Goal: Browse casually: Explore the website without a specific task or goal

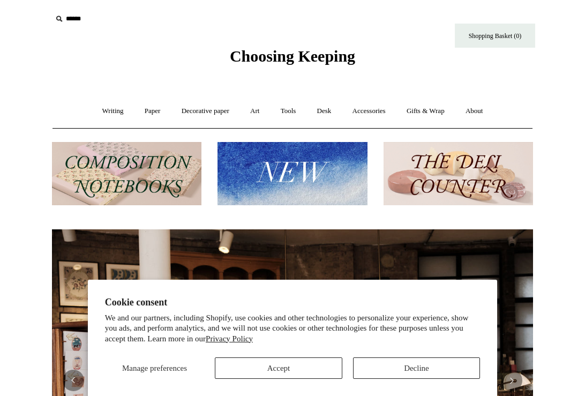
click at [414, 372] on button "Decline" at bounding box center [416, 367] width 127 height 21
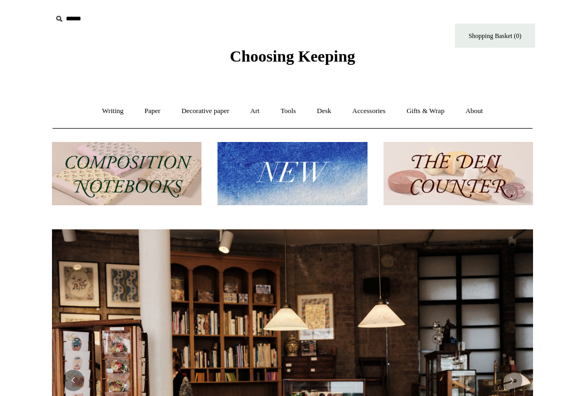
scroll to position [0, 970]
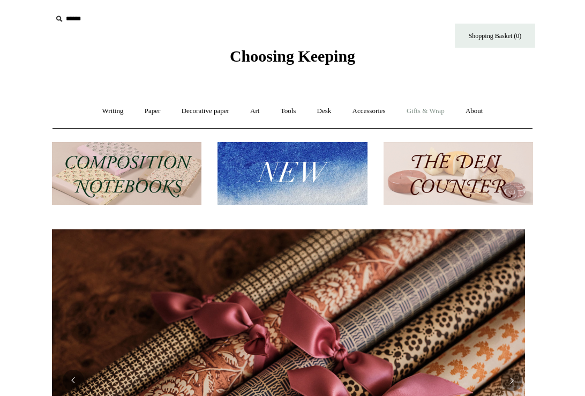
click at [417, 114] on link "Gifts & Wrap +" at bounding box center [425, 111] width 57 height 28
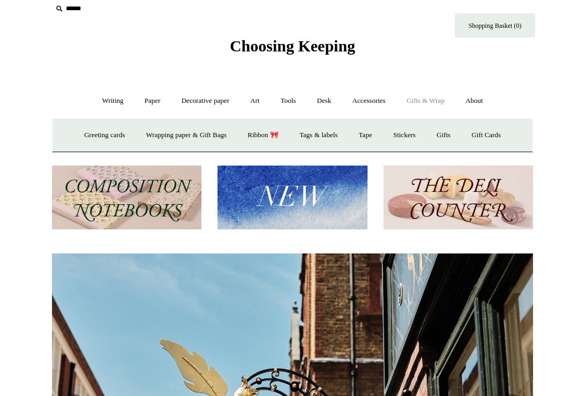
scroll to position [11, 0]
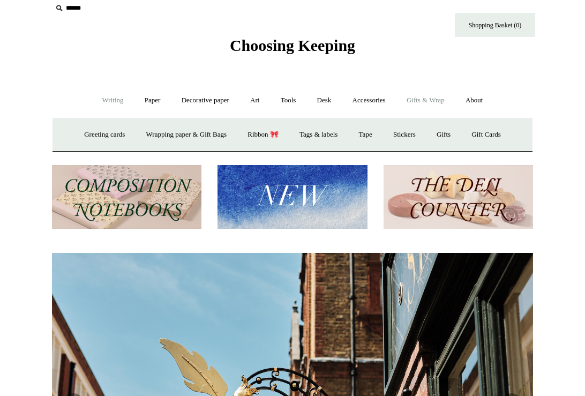
click at [107, 104] on link "Writing +" at bounding box center [113, 100] width 41 height 28
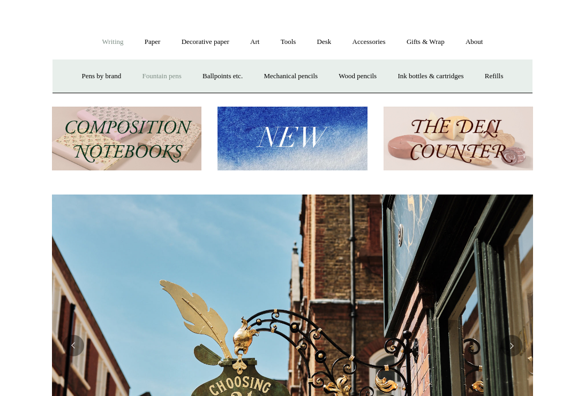
scroll to position [0, 481]
click at [155, 75] on link "Fountain pens +" at bounding box center [161, 76] width 58 height 28
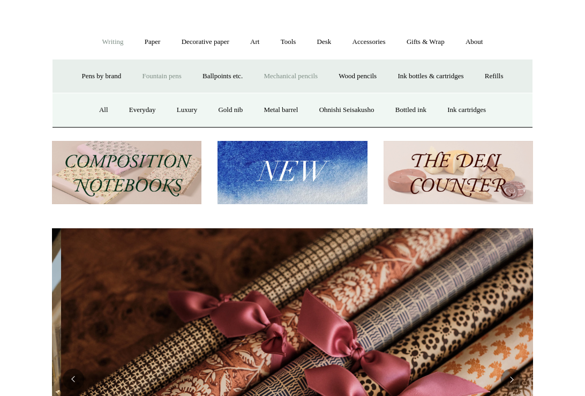
scroll to position [0, 962]
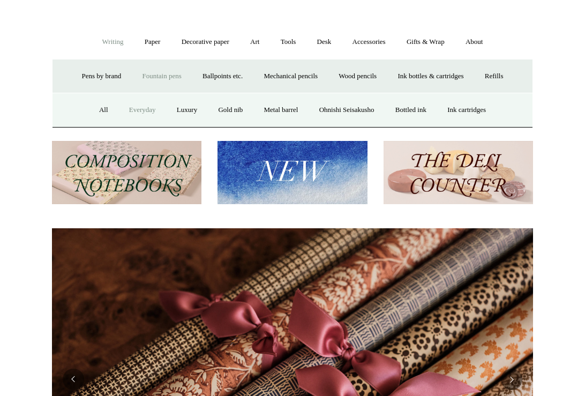
click at [132, 113] on link "Everyday" at bounding box center [142, 110] width 46 height 28
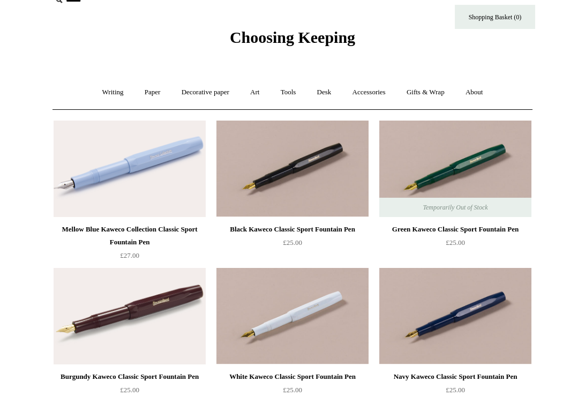
scroll to position [19, 0]
click at [110, 91] on link "Writing +" at bounding box center [113, 92] width 41 height 28
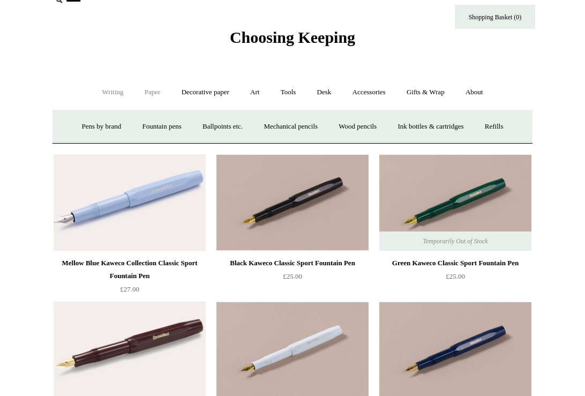
click at [149, 93] on link "Paper +" at bounding box center [152, 92] width 35 height 28
click at [141, 125] on link "Notebooks +" at bounding box center [142, 127] width 49 height 28
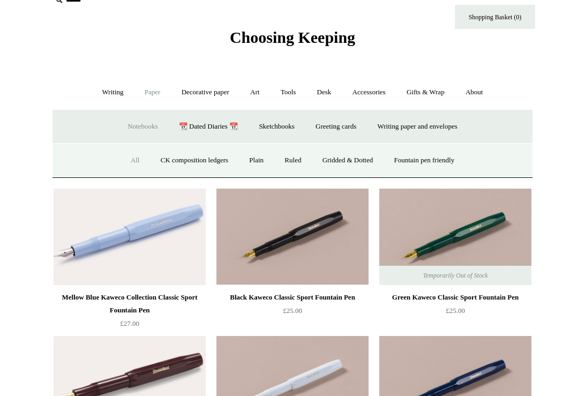
click at [126, 161] on link "All" at bounding box center [135, 160] width 28 height 28
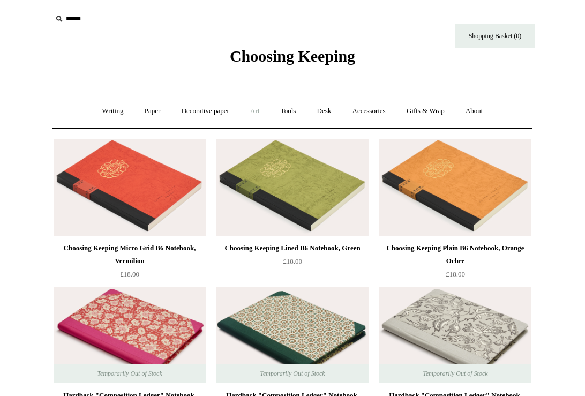
click at [250, 109] on link "Art +" at bounding box center [255, 111] width 28 height 28
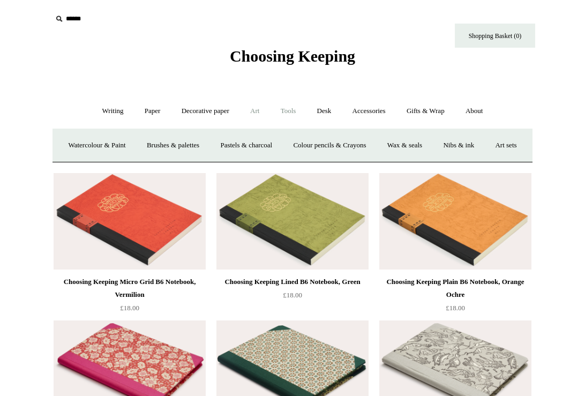
click at [290, 111] on link "Tools +" at bounding box center [288, 111] width 35 height 28
click at [332, 112] on link "Desk +" at bounding box center [325, 111] width 34 height 28
click at [377, 113] on link "Accessories +" at bounding box center [369, 111] width 53 height 28
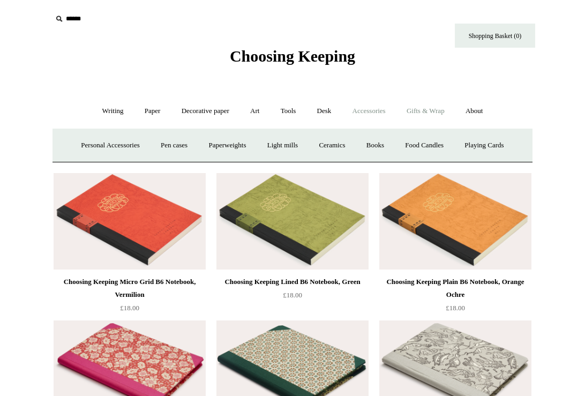
click at [430, 111] on link "Gifts & Wrap +" at bounding box center [425, 111] width 57 height 28
click at [452, 146] on link "Gifts +" at bounding box center [443, 145] width 33 height 28
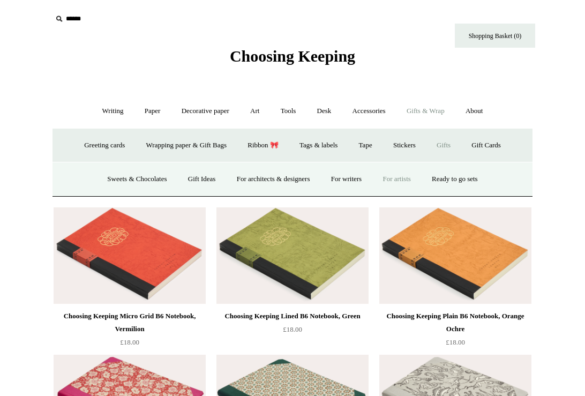
click at [420, 181] on link "For artists" at bounding box center [396, 179] width 47 height 28
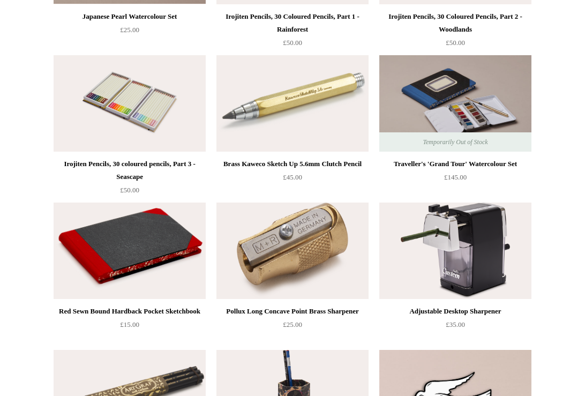
scroll to position [540, 0]
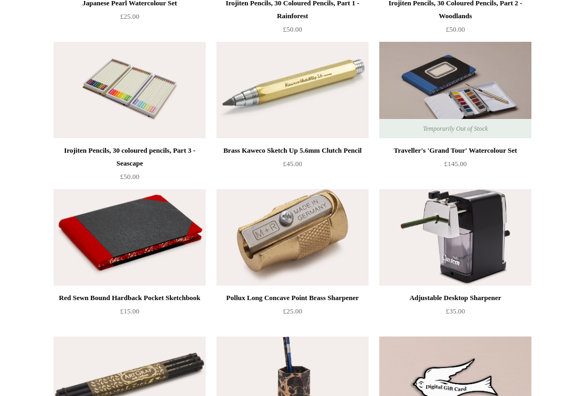
click at [111, 256] on img at bounding box center [130, 237] width 152 height 96
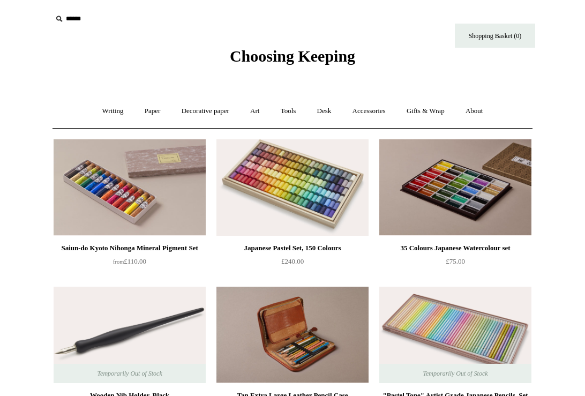
scroll to position [0, 0]
click at [429, 110] on link "Gifts & Wrap +" at bounding box center [425, 111] width 57 height 28
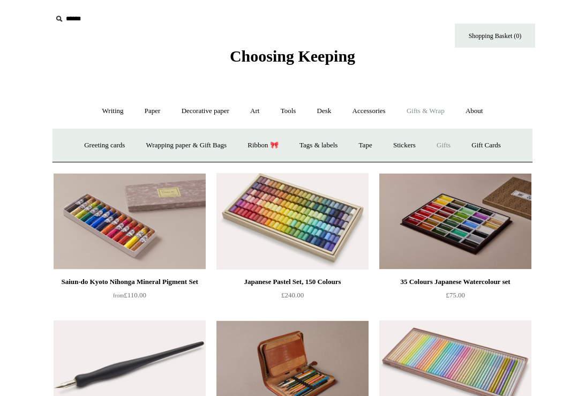
click at [449, 144] on link "Gifts +" at bounding box center [443, 145] width 33 height 28
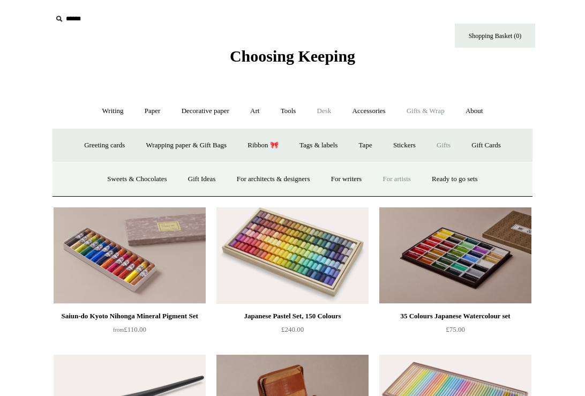
click at [328, 116] on link "Desk +" at bounding box center [325, 111] width 34 height 28
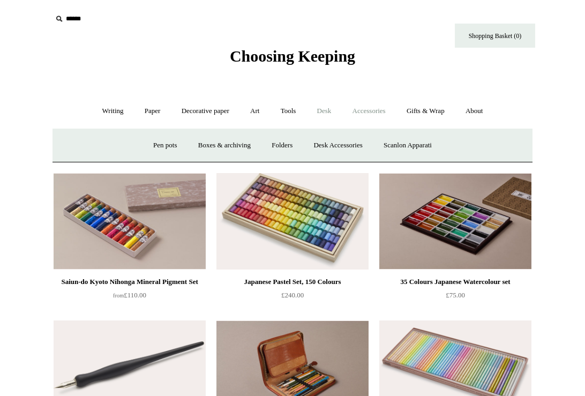
click at [369, 113] on link "Accessories +" at bounding box center [369, 111] width 53 height 28
click at [429, 111] on link "Gifts & Wrap +" at bounding box center [425, 111] width 57 height 28
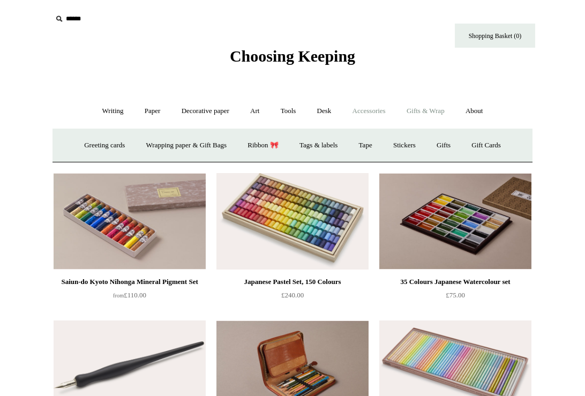
click at [369, 111] on link "Accessories +" at bounding box center [369, 111] width 53 height 28
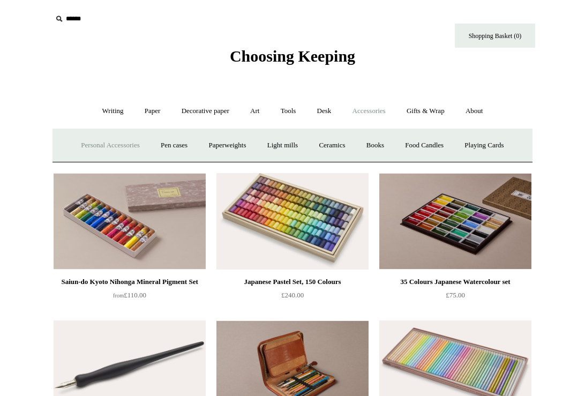
click at [117, 148] on link "Personal Accessories +" at bounding box center [110, 145] width 78 height 28
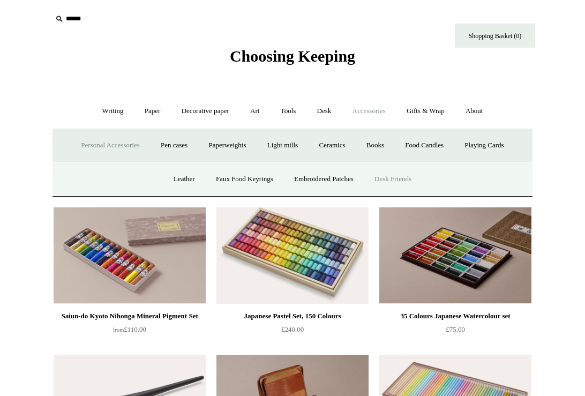
click at [401, 180] on link "Desk Friends" at bounding box center [393, 179] width 56 height 28
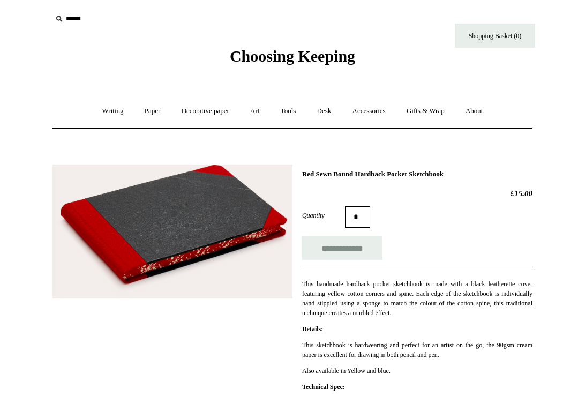
scroll to position [61, 0]
